Goal: Information Seeking & Learning: Learn about a topic

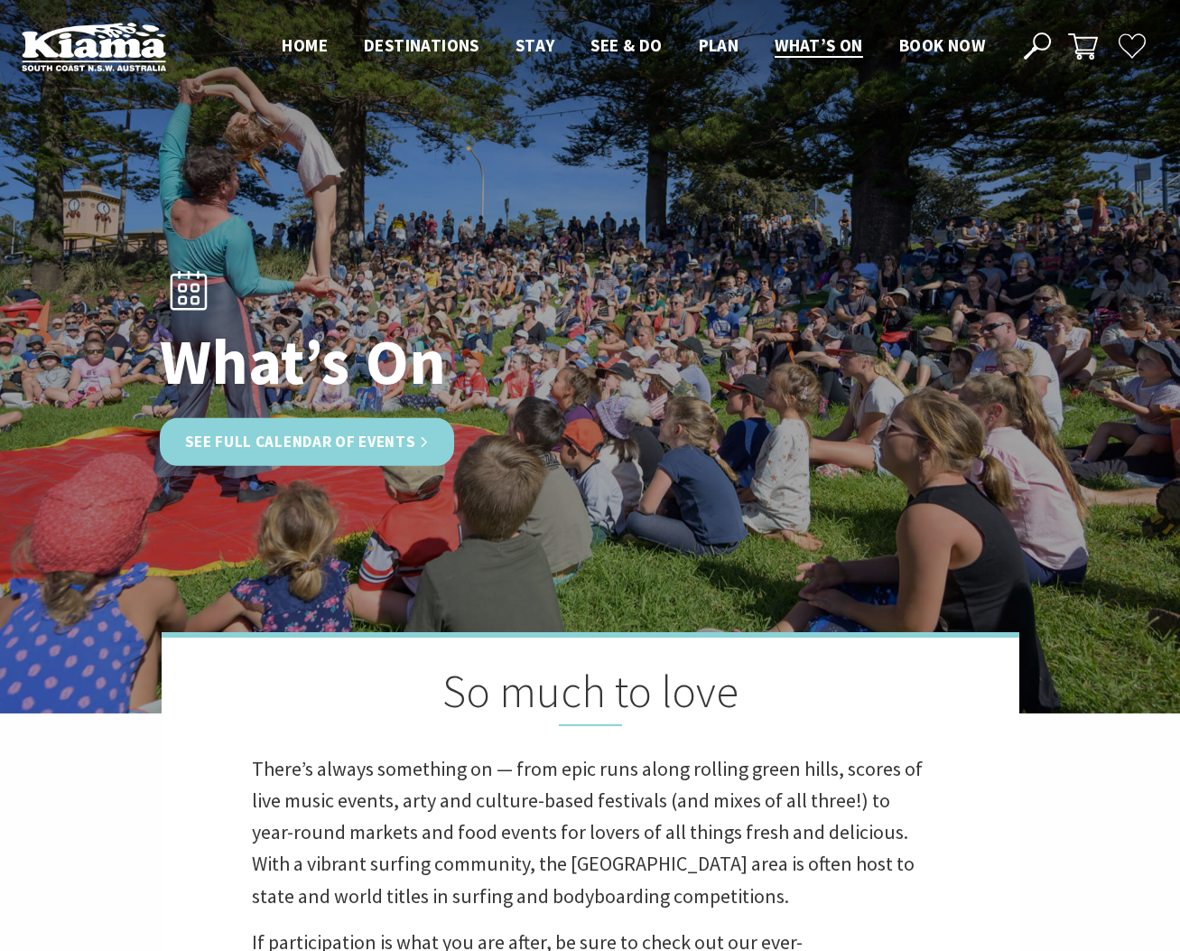
click at [371, 449] on link "See Full Calendar of Events" at bounding box center [307, 442] width 295 height 48
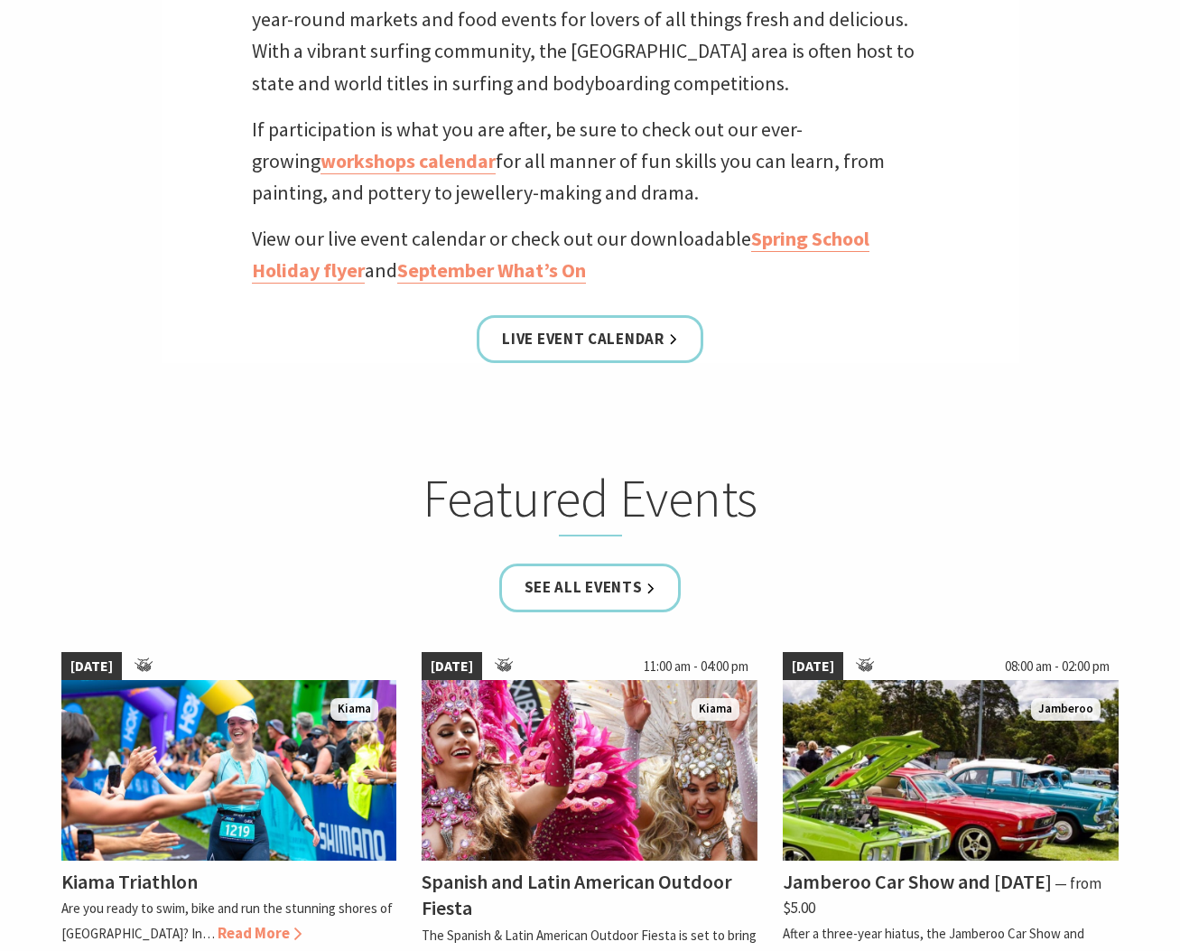
scroll to position [993, 0]
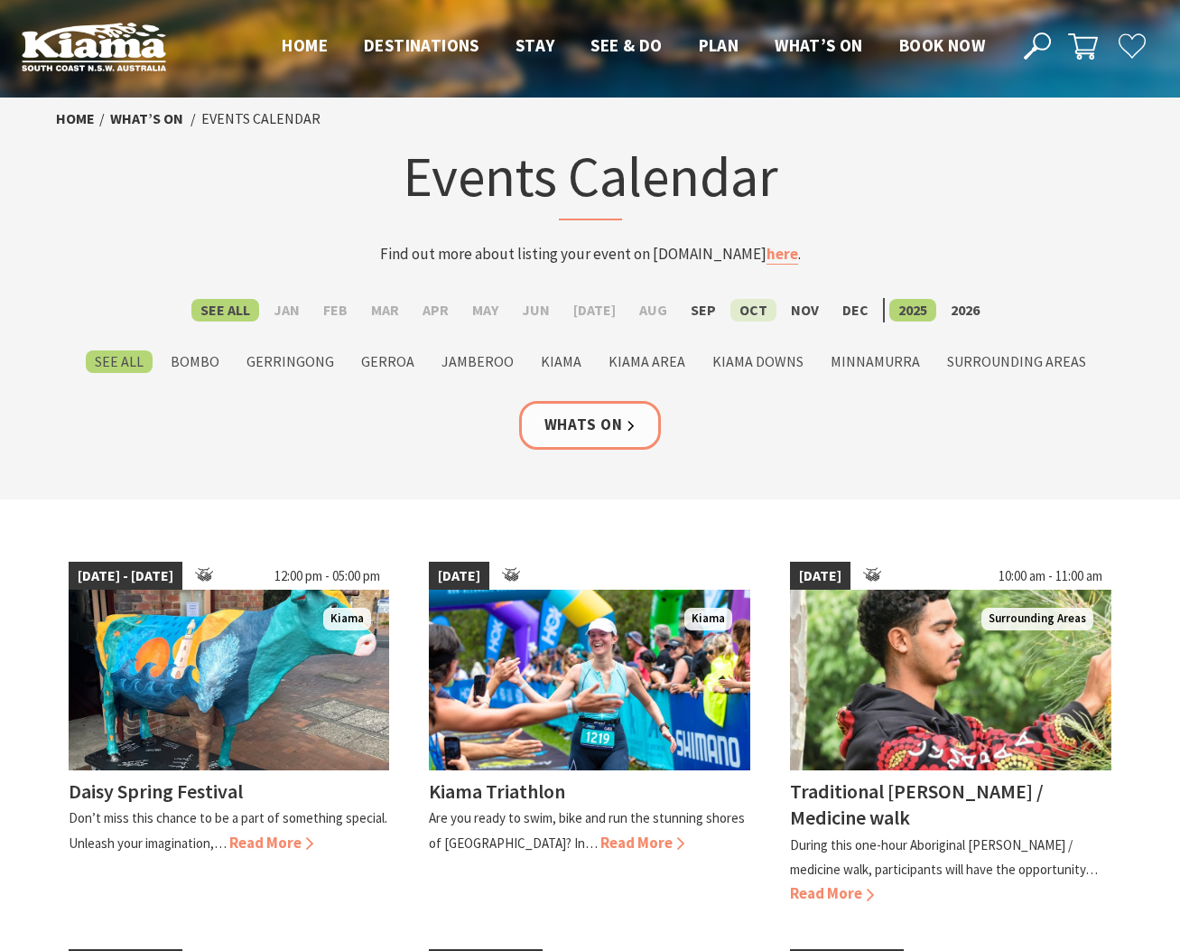
click at [740, 311] on label "Oct" at bounding box center [753, 310] width 46 height 23
click at [0, 0] on input "Oct" at bounding box center [0, 0] width 0 height 0
click at [741, 304] on label "Oct" at bounding box center [753, 310] width 46 height 23
click at [0, 0] on input "Oct" at bounding box center [0, 0] width 0 height 0
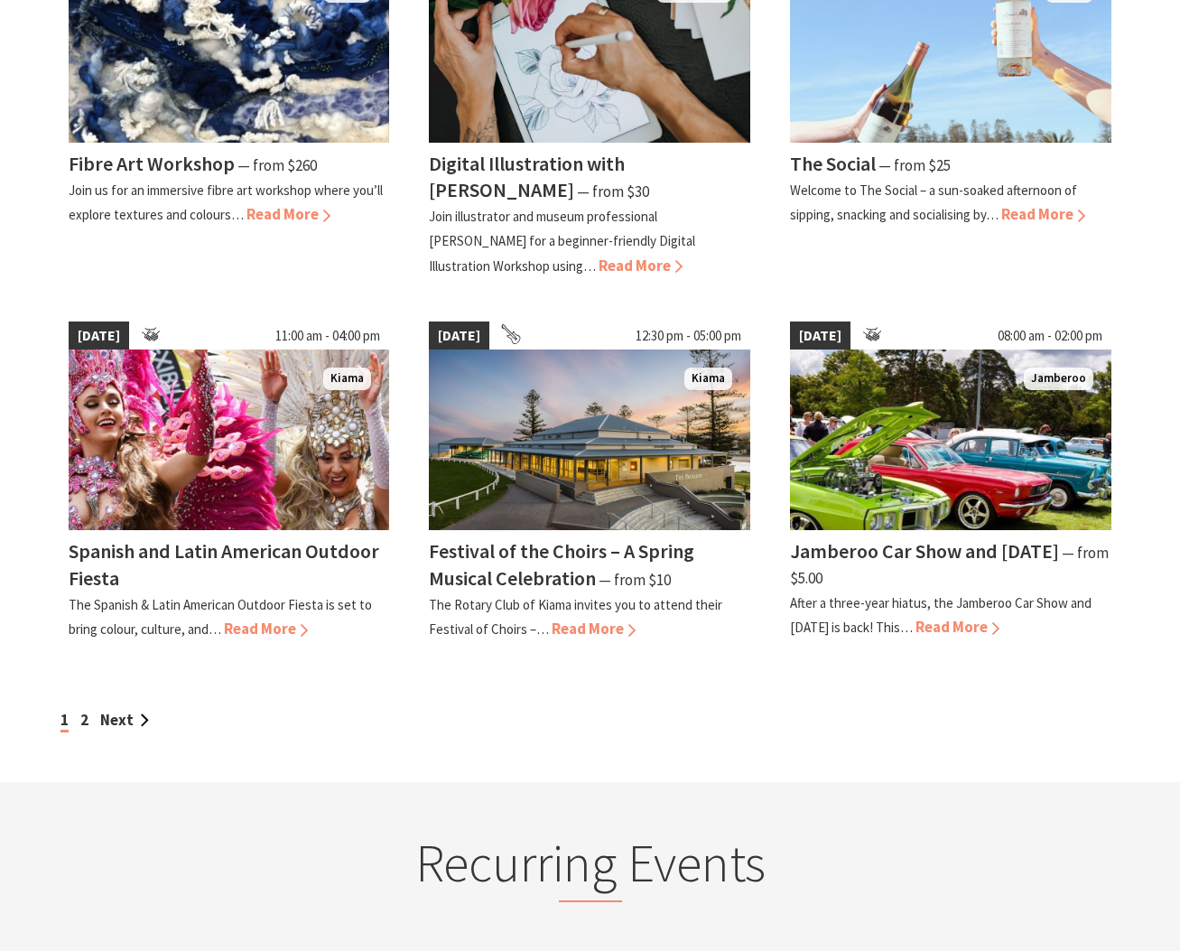
scroll to position [1445, 0]
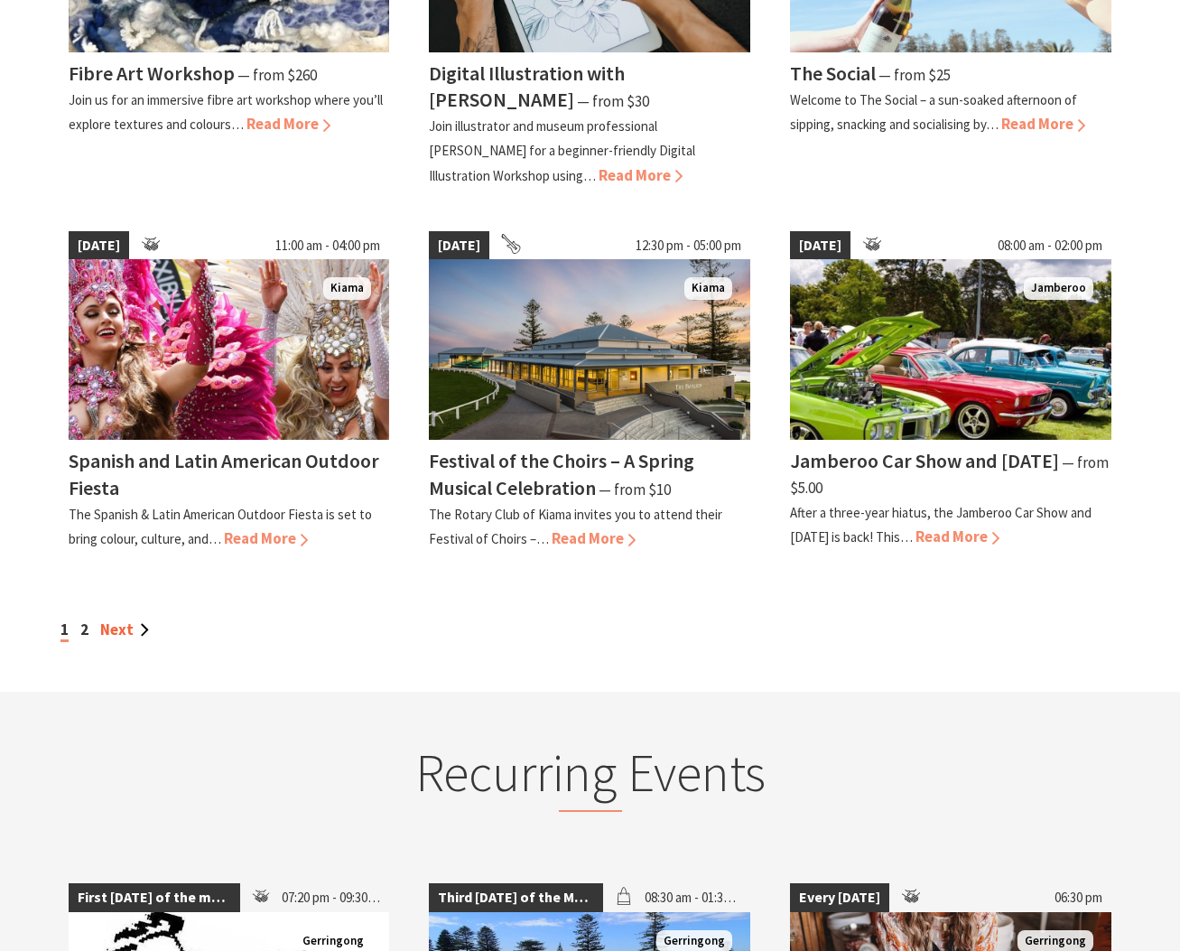
click at [107, 633] on link "Next" at bounding box center [124, 629] width 49 height 20
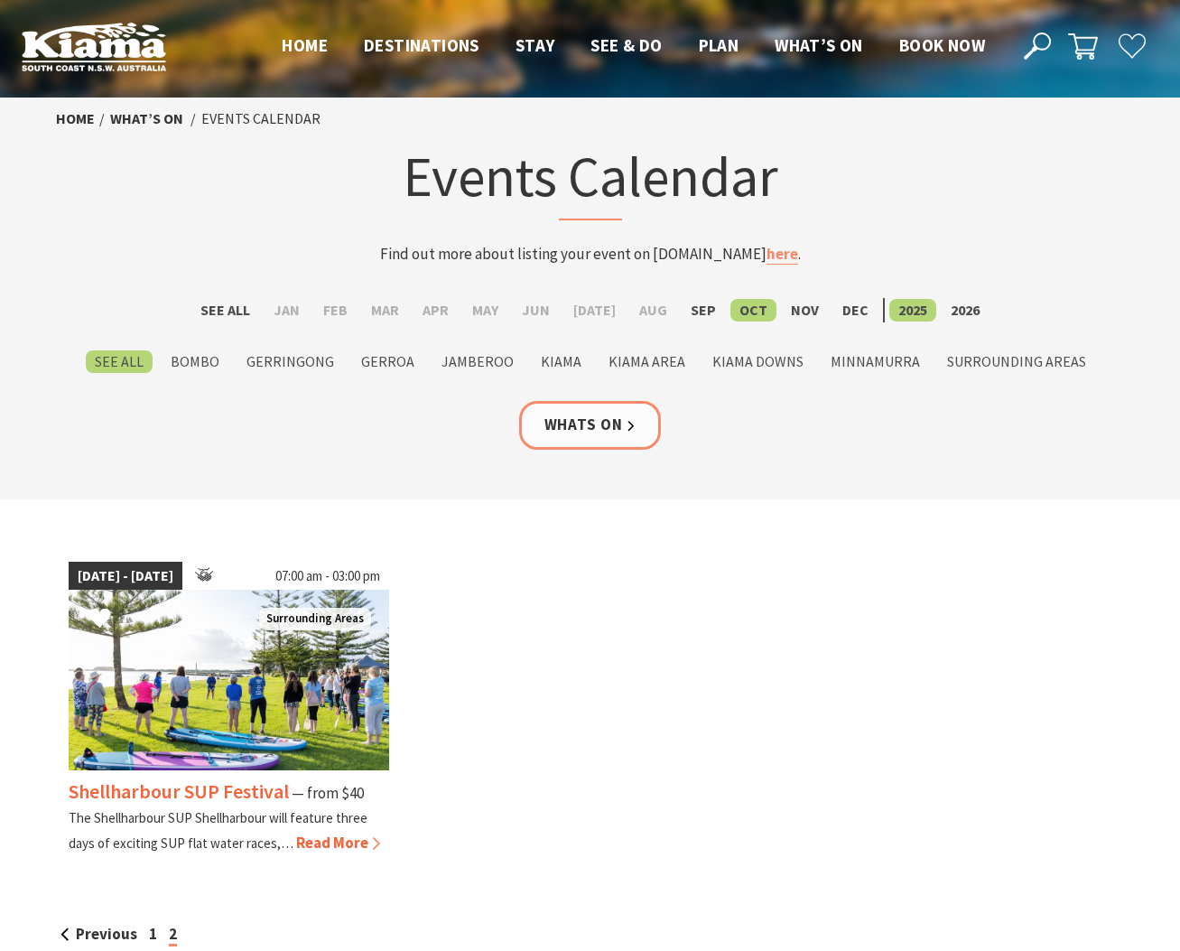
scroll to position [181, 0]
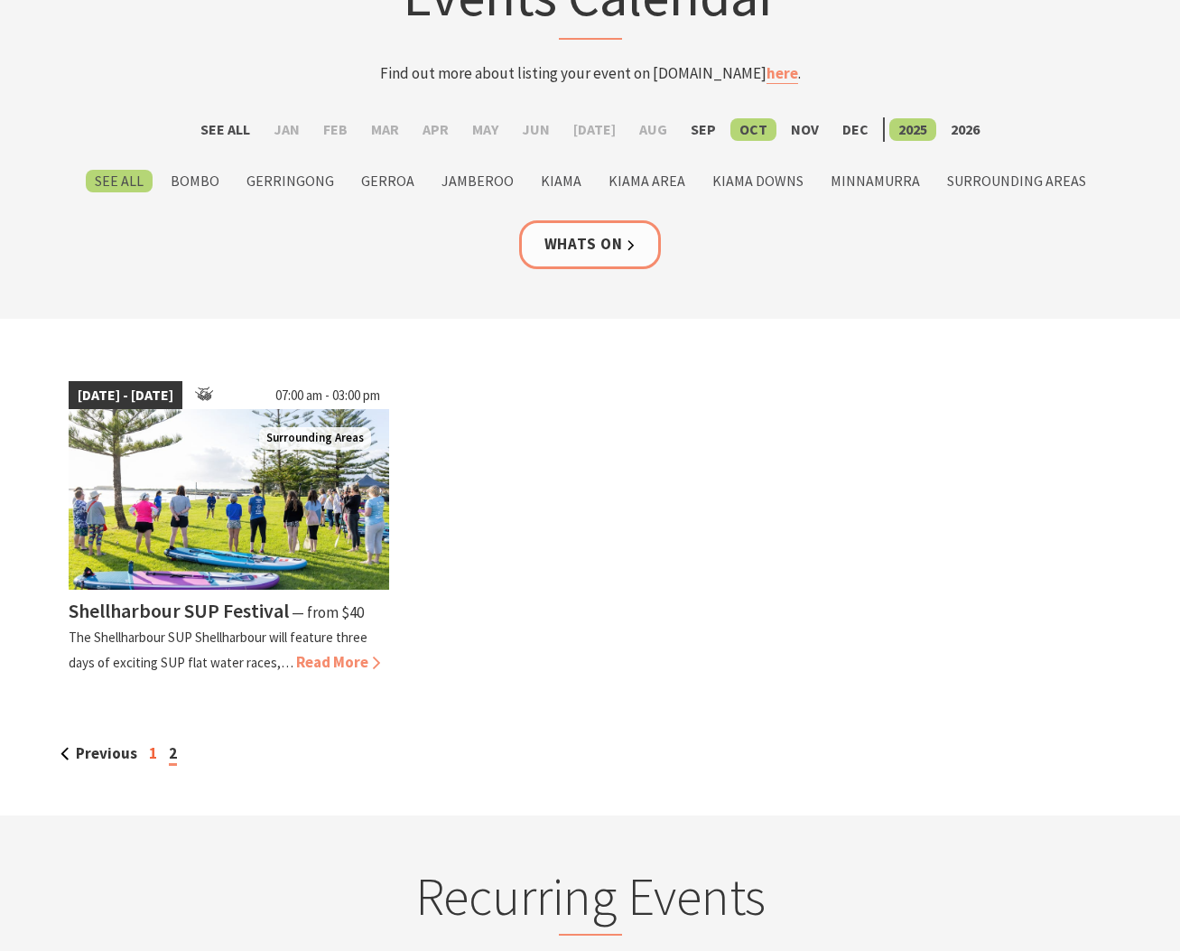
click at [149, 749] on link "1" at bounding box center [153, 753] width 8 height 20
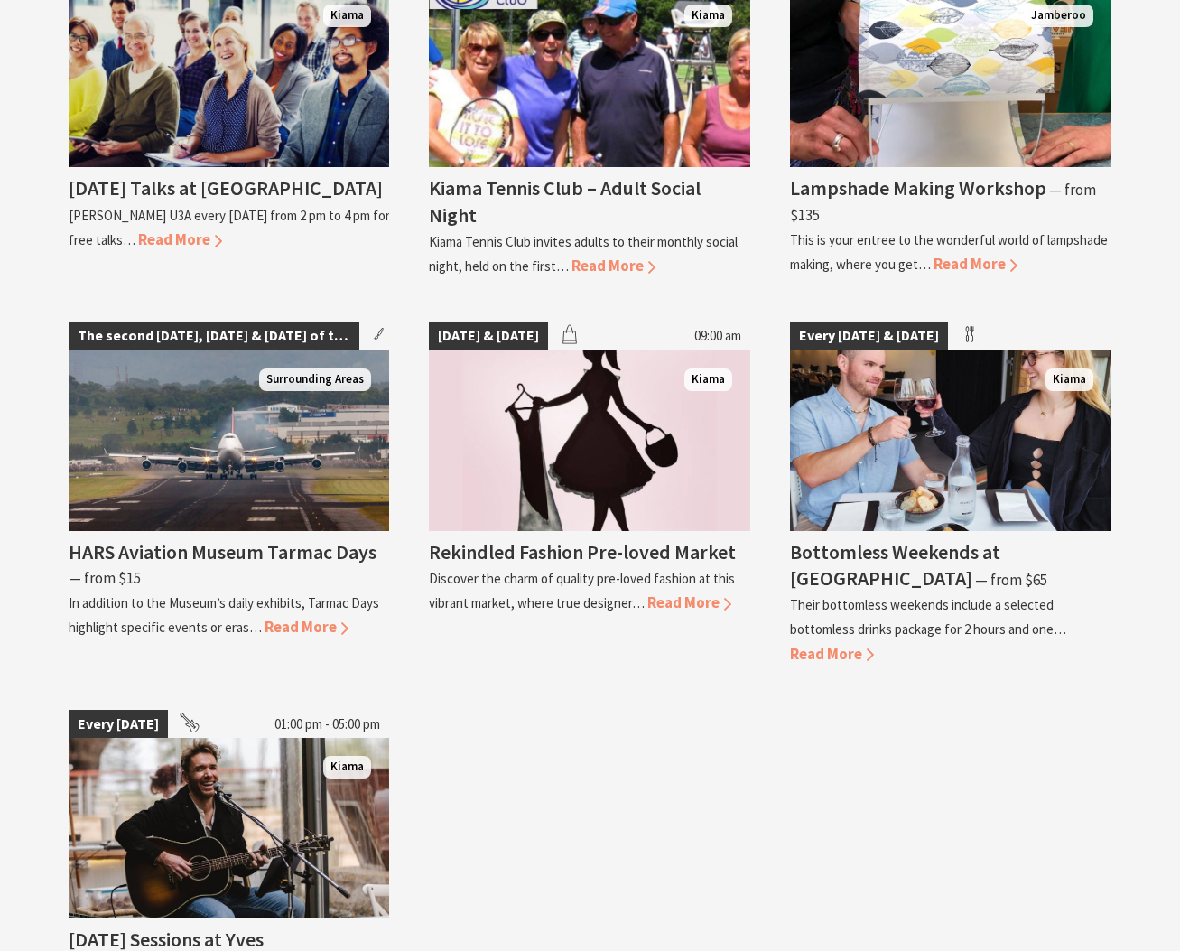
scroll to position [3612, 0]
